Goal: Find specific page/section: Find specific page/section

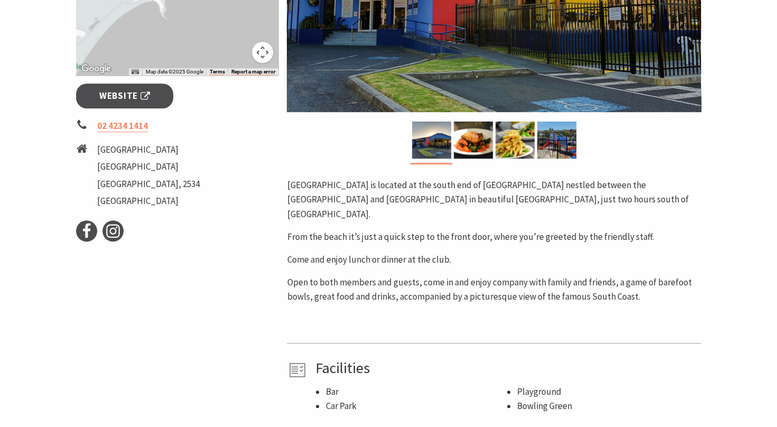
scroll to position [282, 0]
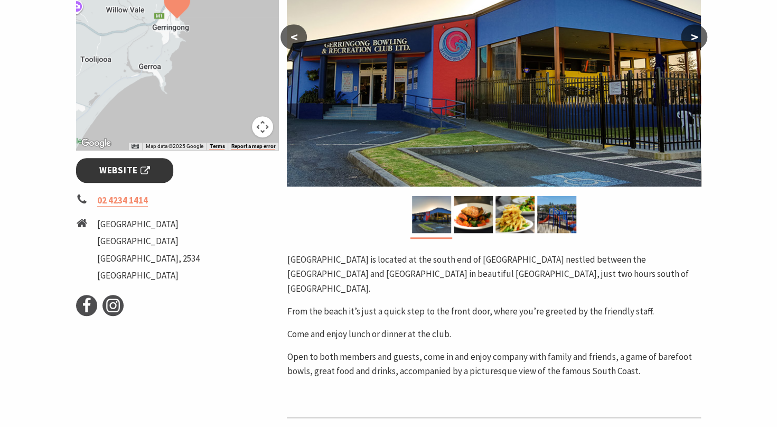
click at [121, 167] on span "Website" at bounding box center [124, 170] width 51 height 14
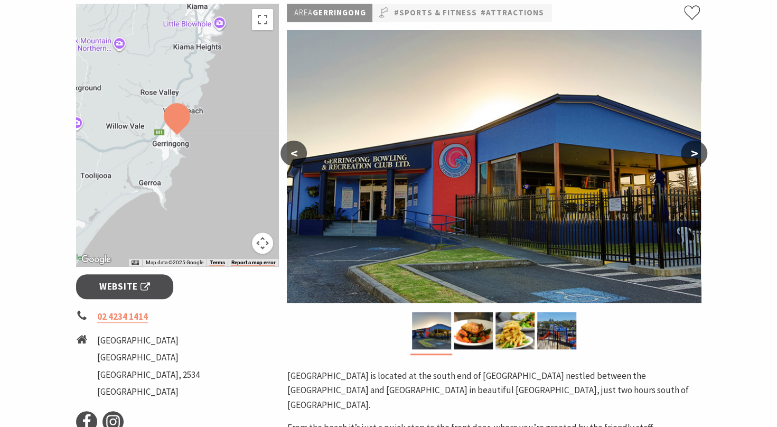
scroll to position [119, 0]
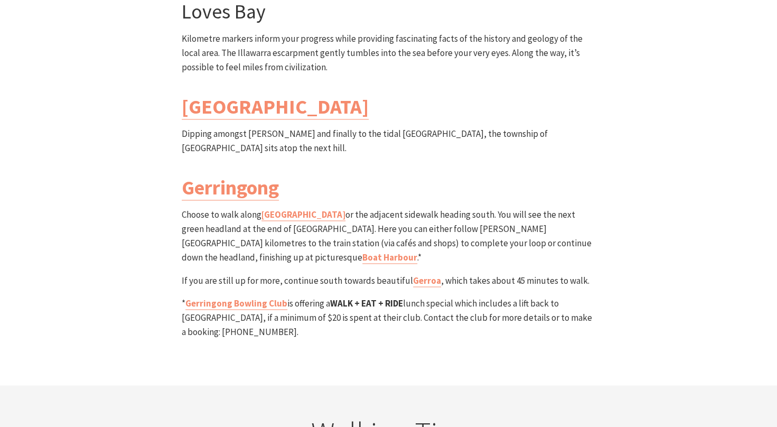
scroll to position [3102, 0]
click at [238, 296] on link "Gerringong Bowling Club" at bounding box center [236, 302] width 102 height 12
